Goal: Task Accomplishment & Management: Manage account settings

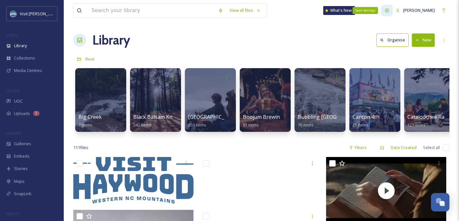
click at [389, 14] on div "Team Settings" at bounding box center [386, 10] width 11 height 11
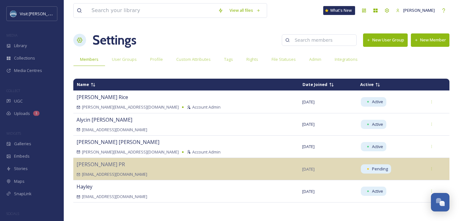
click at [422, 37] on button "New Member" at bounding box center [430, 39] width 39 height 13
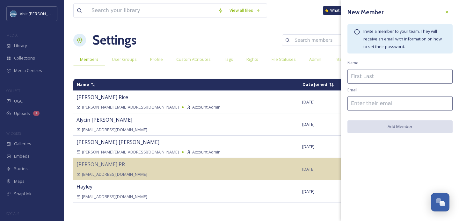
click at [357, 82] on input at bounding box center [399, 76] width 105 height 15
click at [361, 76] on input at bounding box center [399, 76] width 105 height 15
type input "Nicole"
click at [366, 107] on input at bounding box center [399, 103] width 105 height 15
paste input "nicole@onenetinc.com"
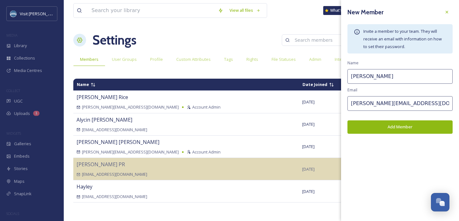
type input "nicole@onenetinc.com"
click at [384, 79] on input "Nicole" at bounding box center [399, 76] width 105 height 15
click at [396, 128] on button "Add Member" at bounding box center [399, 126] width 105 height 13
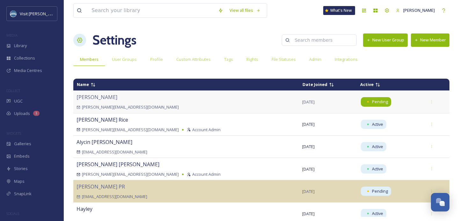
click at [361, 103] on div "Pending" at bounding box center [376, 101] width 30 height 9
click at [175, 101] on div "Nicole nicole@onenetinc.com" at bounding box center [186, 101] width 219 height 17
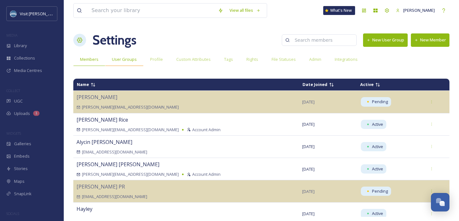
click at [125, 64] on div "User Groups" at bounding box center [124, 59] width 38 height 13
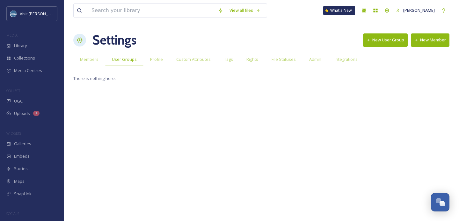
click at [378, 39] on button "New User Group" at bounding box center [385, 39] width 45 height 13
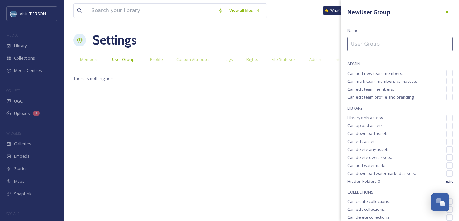
click at [375, 44] on input at bounding box center [399, 44] width 105 height 15
type input "One Net - Website"
click at [397, 60] on div "New User Group Name One Net - Website ADMIN Can add new team members. Can mark …" at bounding box center [400, 162] width 118 height 325
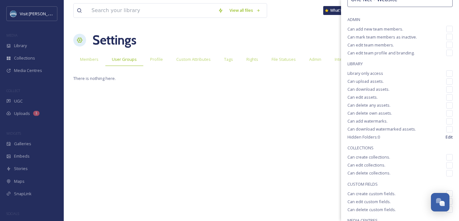
scroll to position [51, 0]
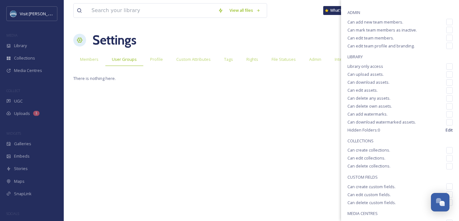
click at [450, 66] on input "checkbox" at bounding box center [449, 66] width 6 height 6
checkbox input "true"
click at [449, 81] on input "checkbox" at bounding box center [449, 82] width 6 height 6
checkbox input "true"
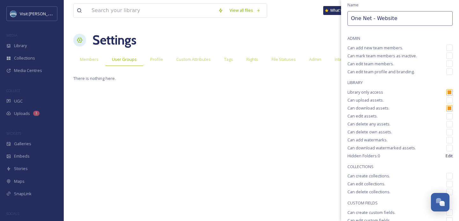
scroll to position [69, 0]
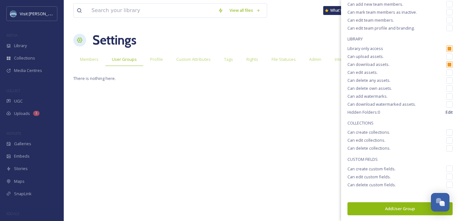
click at [383, 210] on button "Add User Group" at bounding box center [399, 208] width 105 height 13
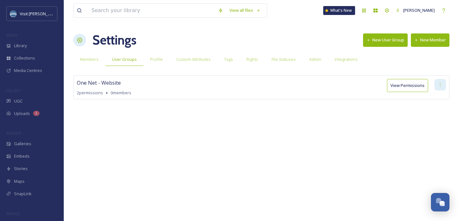
click at [438, 85] on icon at bounding box center [440, 84] width 5 height 5
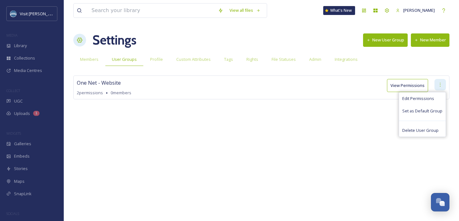
click at [438, 85] on icon at bounding box center [440, 84] width 5 height 5
click at [257, 84] on div "One Net - Website 2 permissions 0 members View Permissions Edit Permissions Set…" at bounding box center [261, 88] width 376 height 24
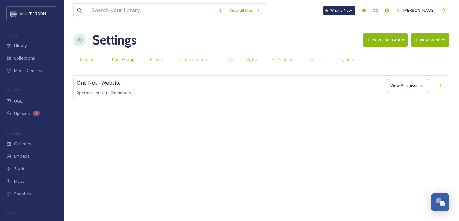
click at [400, 85] on button "View Permissions" at bounding box center [407, 85] width 41 height 13
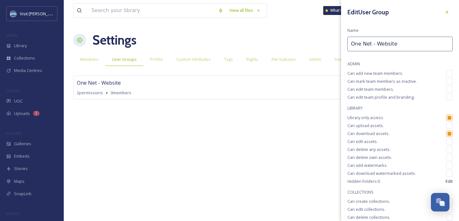
click at [279, 142] on div "View all files What's New Amie Newsome Settings New User Group New Member Membe…" at bounding box center [261, 110] width 395 height 221
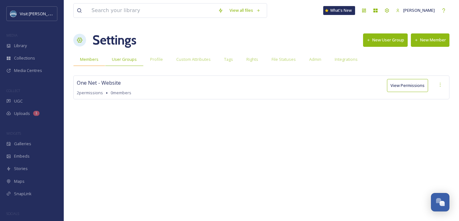
click at [83, 61] on span "Members" at bounding box center [89, 59] width 18 height 6
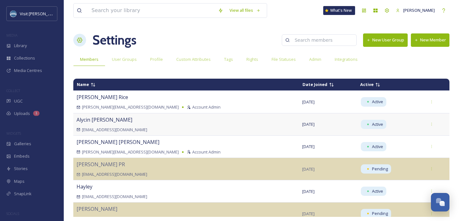
scroll to position [11, 0]
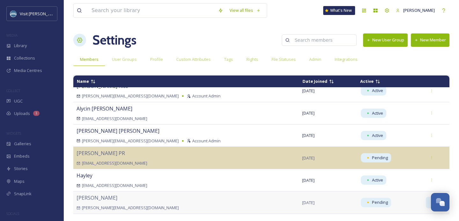
click at [430, 202] on icon at bounding box center [432, 203] width 4 height 4
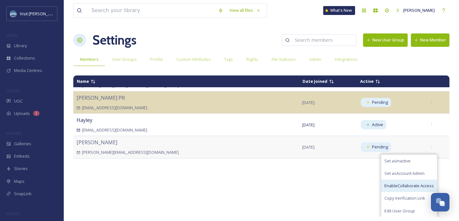
scroll to position [67, 0]
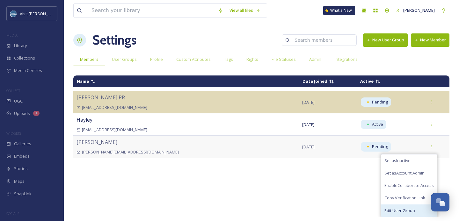
click at [399, 211] on span "Edit User Group" at bounding box center [399, 211] width 31 height 6
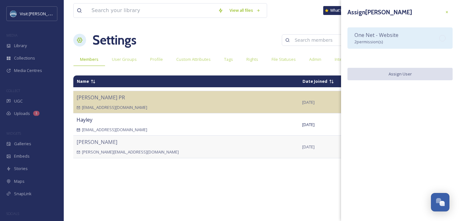
click at [380, 39] on div "One Net - Website 2 permission(s)" at bounding box center [376, 38] width 44 height 14
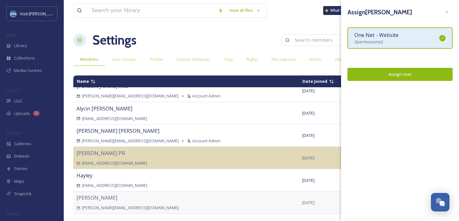
click at [388, 76] on button "Assign User" at bounding box center [399, 74] width 105 height 13
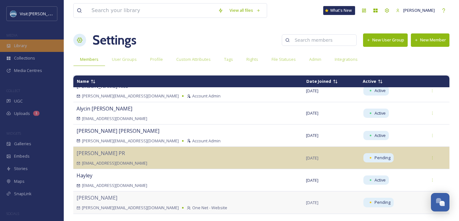
click at [34, 48] on div "Library" at bounding box center [32, 46] width 64 height 12
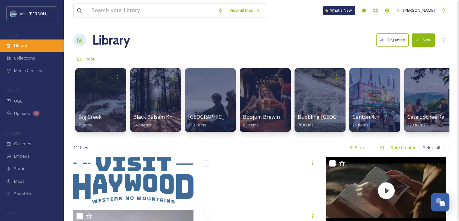
click at [30, 48] on div "Library" at bounding box center [32, 46] width 64 height 12
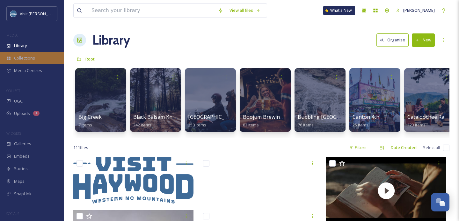
click at [29, 59] on span "Collections" at bounding box center [24, 58] width 21 height 6
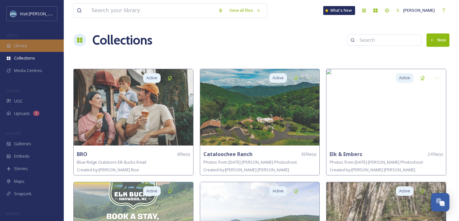
click at [31, 50] on div "Library" at bounding box center [32, 46] width 64 height 12
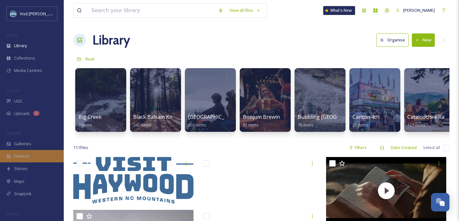
click at [28, 151] on div "Embeds" at bounding box center [32, 156] width 64 height 12
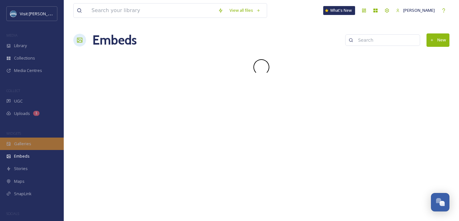
click at [28, 146] on span "Galleries" at bounding box center [22, 144] width 17 height 6
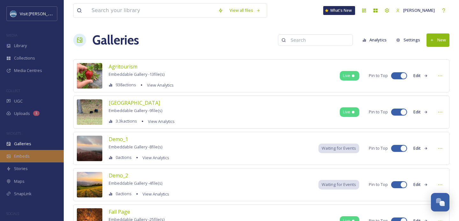
click at [19, 157] on span "Embeds" at bounding box center [22, 156] width 16 height 6
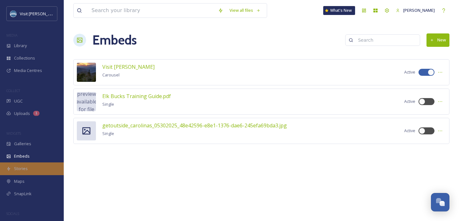
click at [15, 168] on span "Stories" at bounding box center [21, 169] width 14 height 6
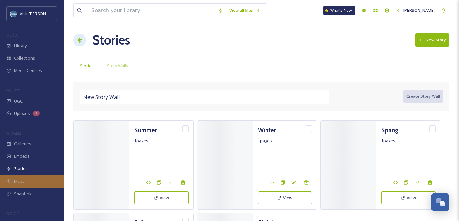
click at [18, 178] on div "Maps" at bounding box center [32, 181] width 64 height 12
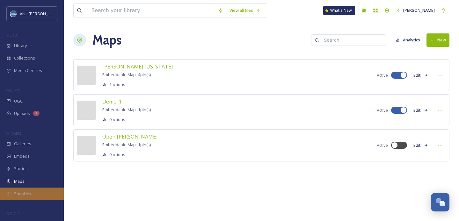
click at [20, 192] on span "SnapLink" at bounding box center [23, 194] width 18 height 6
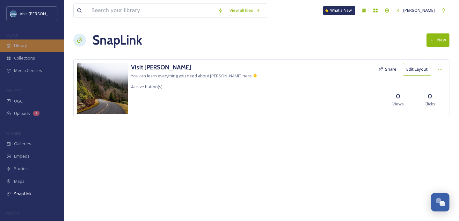
click at [32, 46] on div "Library" at bounding box center [32, 46] width 64 height 12
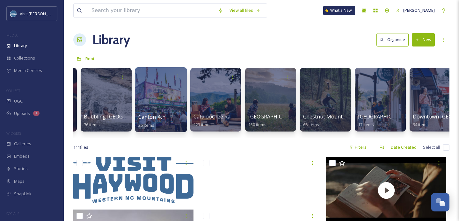
scroll to position [1, 0]
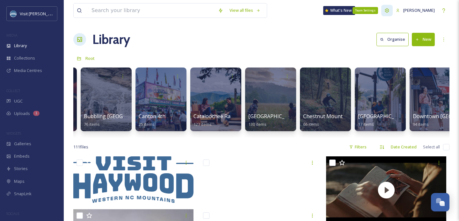
click at [390, 12] on icon at bounding box center [386, 10] width 5 height 5
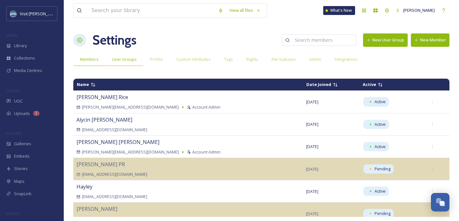
click at [130, 57] on span "User Groups" at bounding box center [124, 59] width 25 height 6
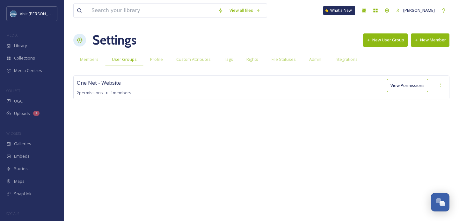
click at [410, 86] on button "View Permissions" at bounding box center [407, 85] width 41 height 13
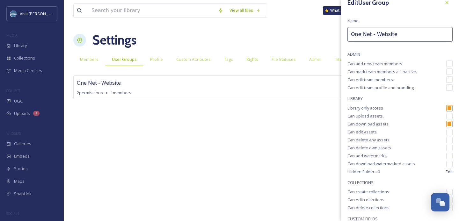
scroll to position [8, 0]
click at [447, 5] on icon at bounding box center [446, 3] width 5 height 5
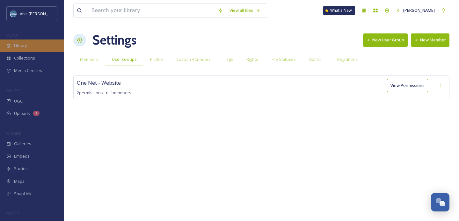
click at [33, 47] on div "Library" at bounding box center [32, 46] width 64 height 12
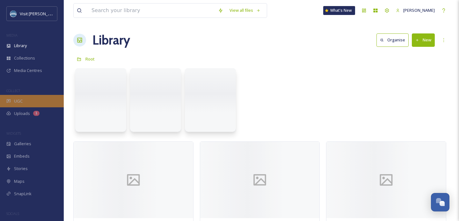
click at [21, 101] on span "UGC" at bounding box center [18, 101] width 9 height 6
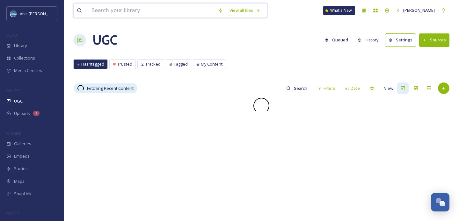
click at [142, 13] on input at bounding box center [151, 11] width 127 height 14
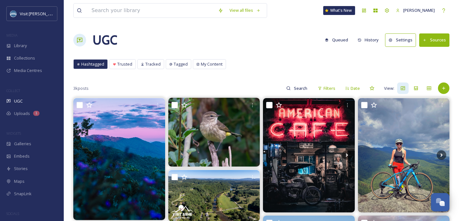
click at [300, 64] on div "Hashtagged Trusted Tracked Tagged My Content Hashtagged Trusted Tracked Tagged …" at bounding box center [261, 65] width 376 height 13
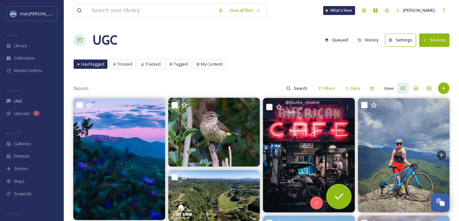
click at [300, 146] on img at bounding box center [309, 155] width 92 height 114
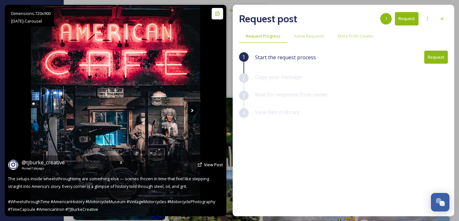
click at [189, 110] on icon at bounding box center [192, 111] width 10 height 10
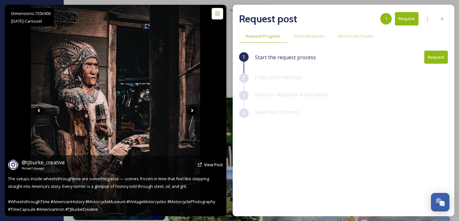
click at [189, 110] on icon at bounding box center [192, 111] width 10 height 10
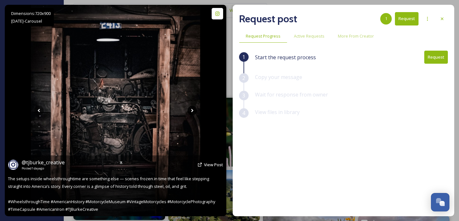
click at [193, 110] on icon at bounding box center [192, 111] width 2 height 4
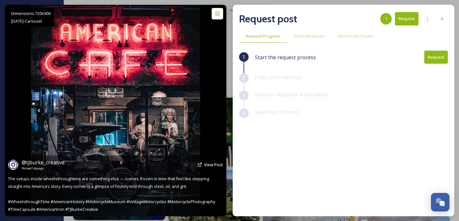
click at [191, 110] on icon at bounding box center [192, 111] width 10 height 10
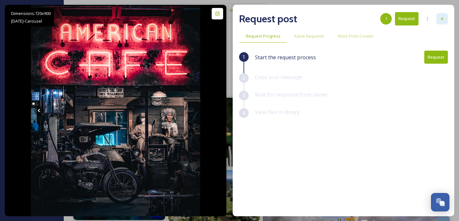
click at [444, 19] on icon at bounding box center [442, 18] width 5 height 5
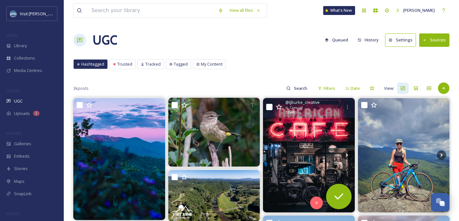
scroll to position [69, 0]
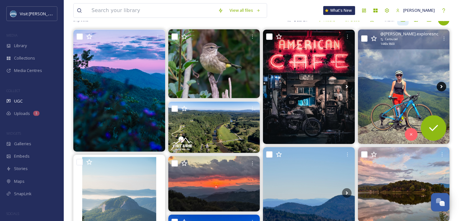
click at [444, 86] on icon at bounding box center [442, 87] width 10 height 10
click at [441, 86] on icon at bounding box center [442, 87] width 2 height 4
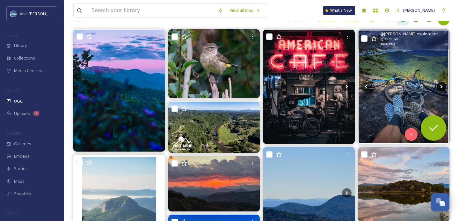
click at [441, 86] on icon at bounding box center [442, 87] width 2 height 4
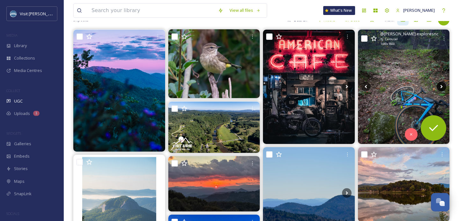
click at [441, 86] on icon at bounding box center [442, 87] width 2 height 4
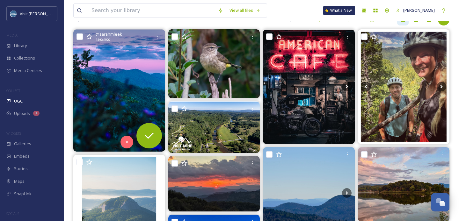
click at [128, 78] on img at bounding box center [119, 91] width 92 height 122
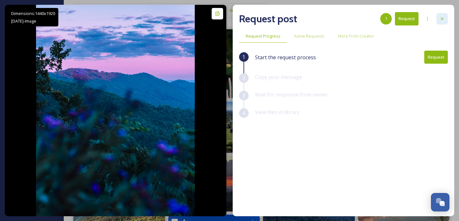
click at [443, 15] on div at bounding box center [441, 18] width 11 height 11
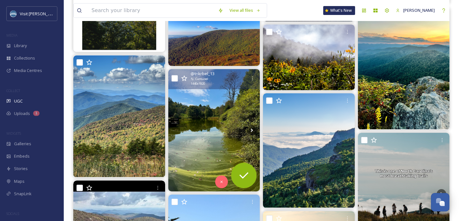
scroll to position [418, 0]
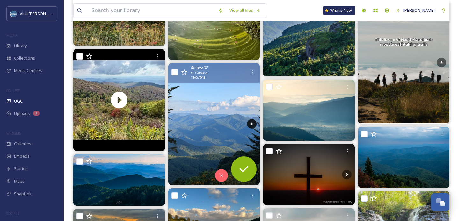
click at [251, 123] on icon at bounding box center [252, 124] width 10 height 10
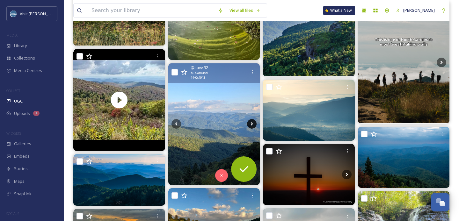
click at [251, 123] on icon at bounding box center [252, 124] width 10 height 10
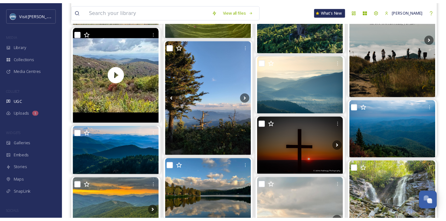
scroll to position [401, 0]
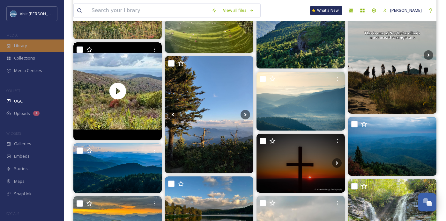
click at [36, 42] on div "Library" at bounding box center [32, 46] width 64 height 12
